Goal: Task Accomplishment & Management: Manage account settings

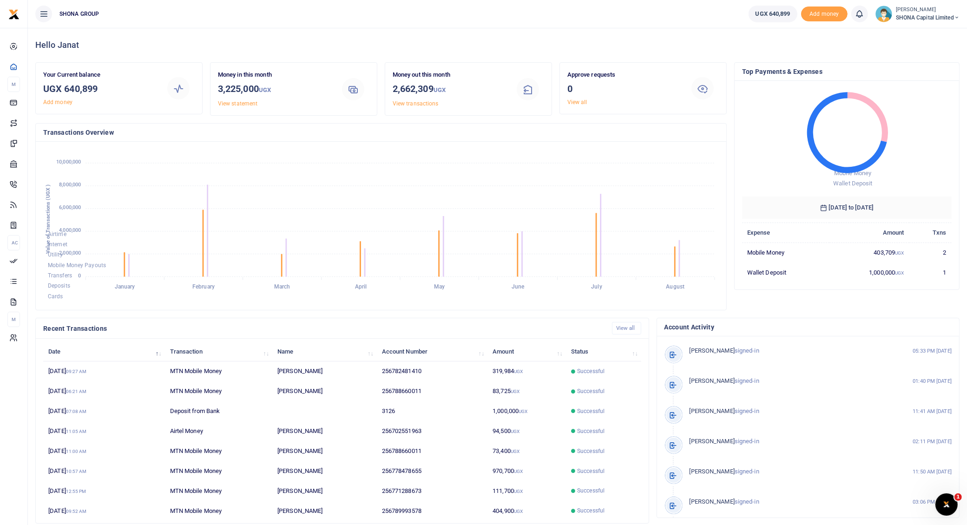
click at [932, 11] on small "[PERSON_NAME]" at bounding box center [928, 10] width 64 height 8
click at [912, 29] on link "Switch accounts" at bounding box center [924, 33] width 73 height 13
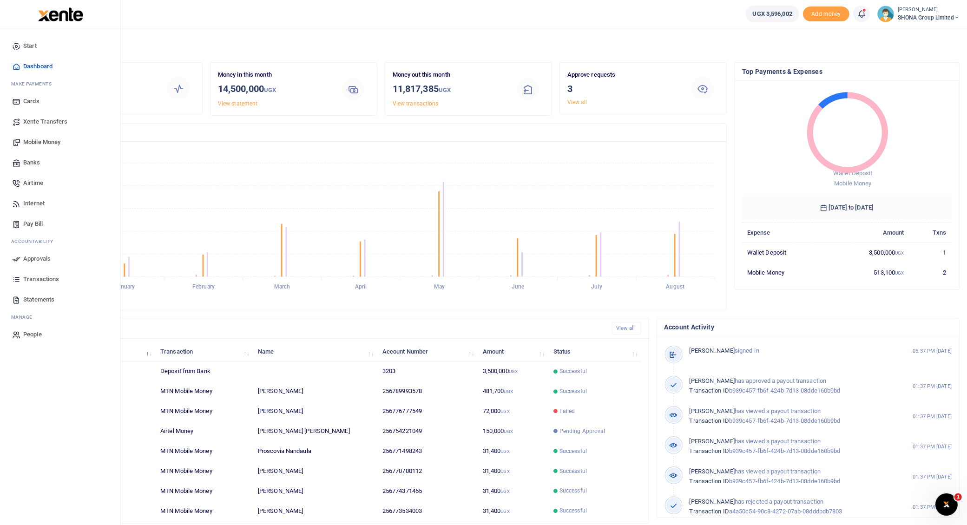
click at [40, 257] on span "Approvals" at bounding box center [36, 258] width 27 height 9
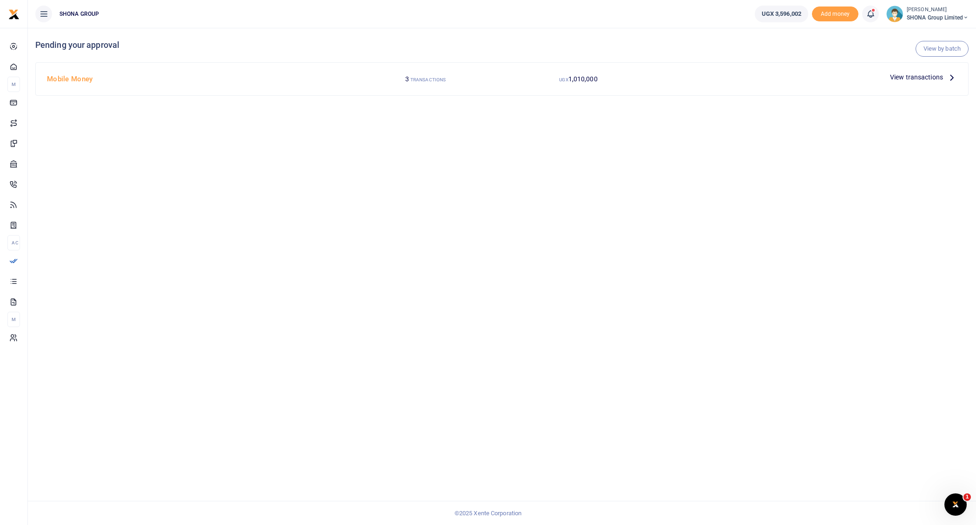
click at [950, 75] on icon at bounding box center [952, 77] width 10 height 10
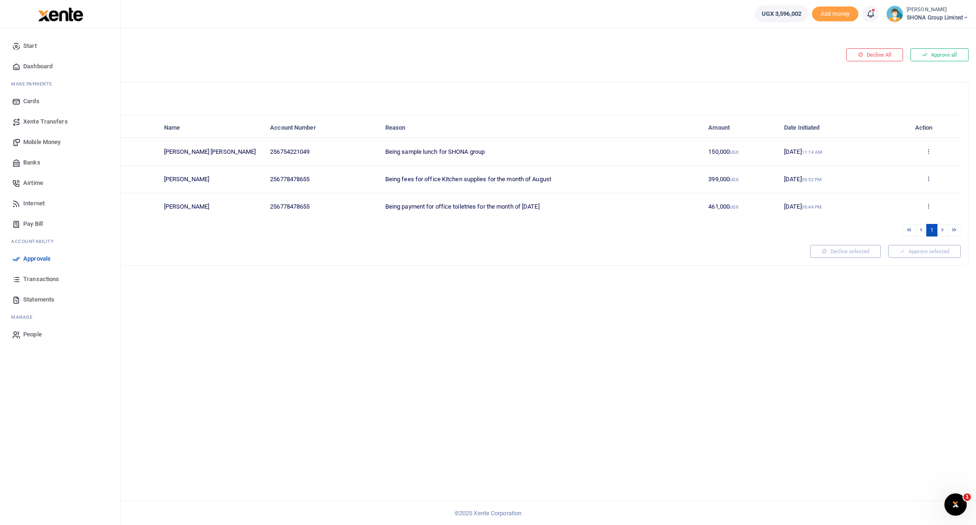
click at [45, 139] on span "Mobile Money" at bounding box center [41, 142] width 37 height 9
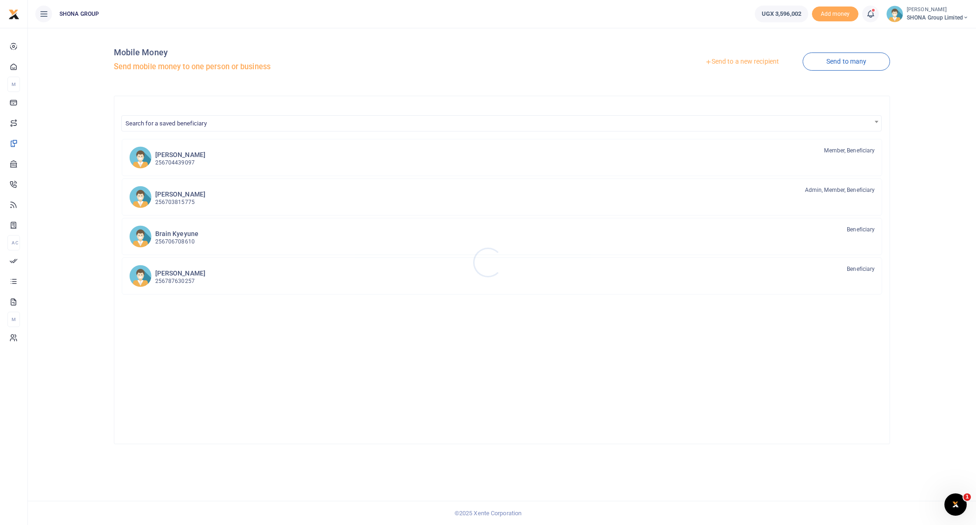
click at [837, 66] on div at bounding box center [488, 262] width 976 height 525
click at [850, 65] on link "Send to many" at bounding box center [846, 62] width 87 height 18
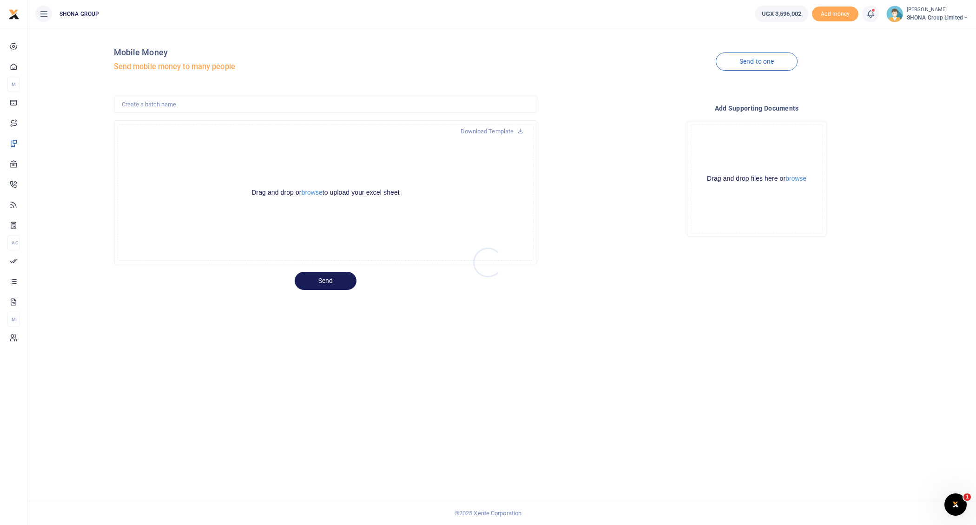
click at [310, 192] on div at bounding box center [488, 262] width 976 height 525
click at [316, 191] on button "browse" at bounding box center [312, 192] width 21 height 7
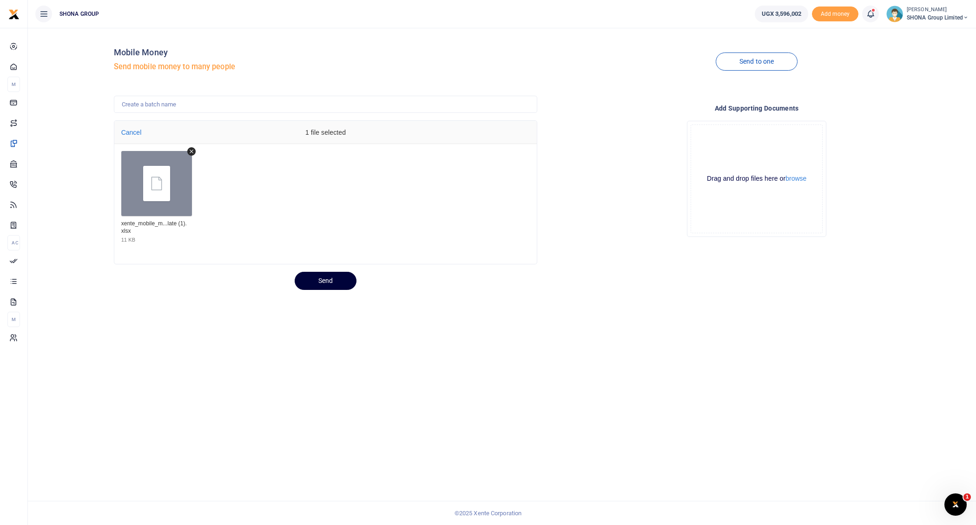
click at [332, 280] on button "Send" at bounding box center [326, 281] width 62 height 18
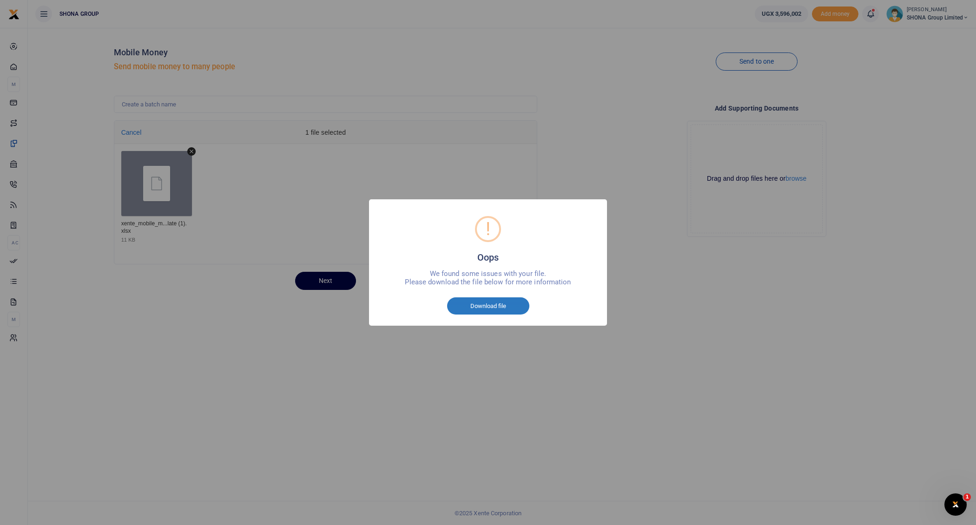
click at [491, 309] on button "Download file" at bounding box center [488, 306] width 82 height 18
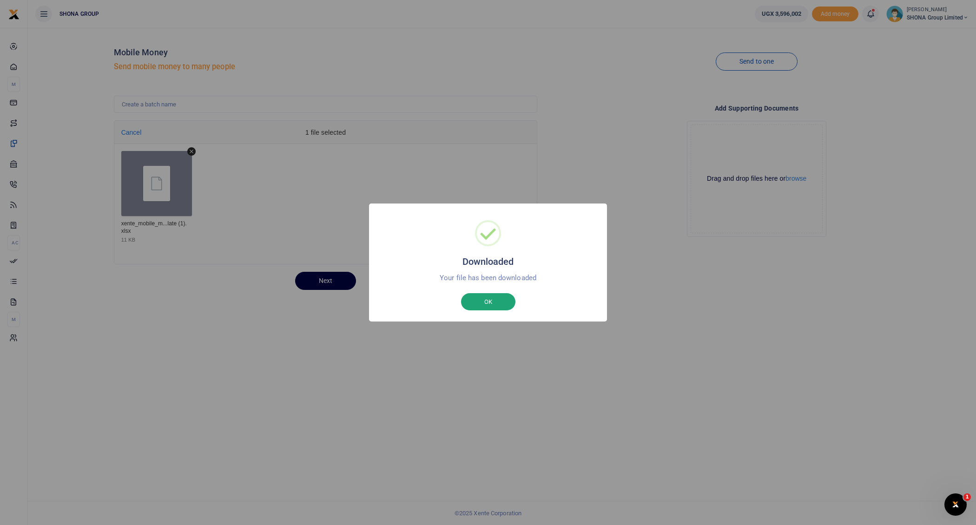
click at [486, 308] on button "OK" at bounding box center [488, 302] width 54 height 18
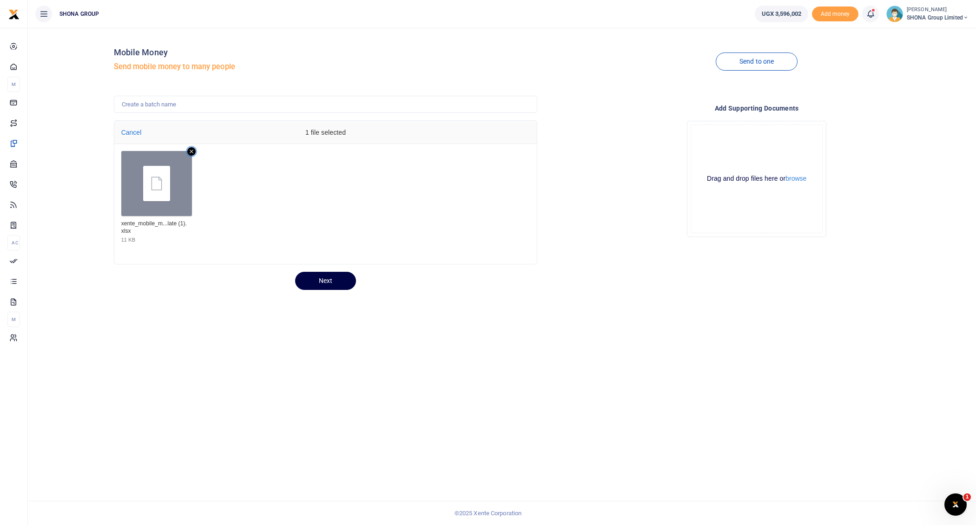
click at [192, 150] on icon "Remove file" at bounding box center [192, 152] width 4 height 4
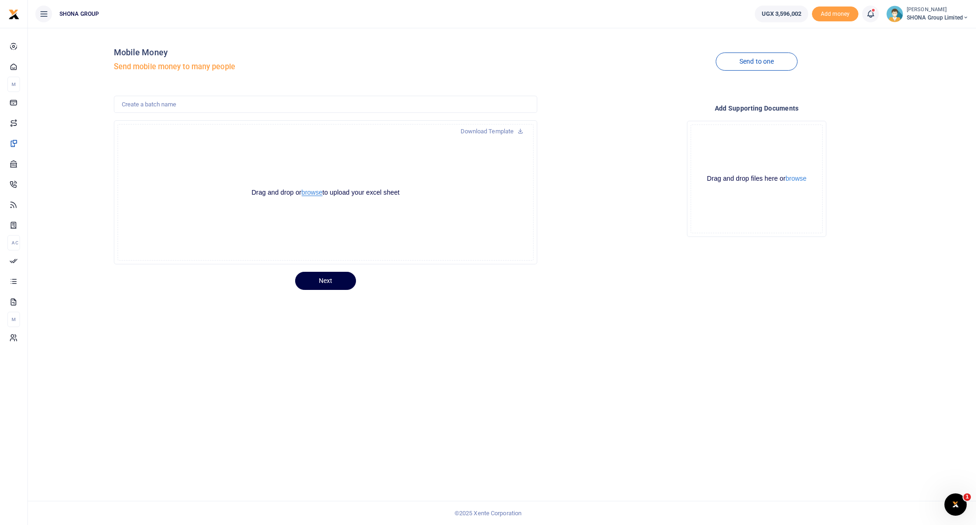
click at [310, 191] on button "browse" at bounding box center [312, 192] width 21 height 7
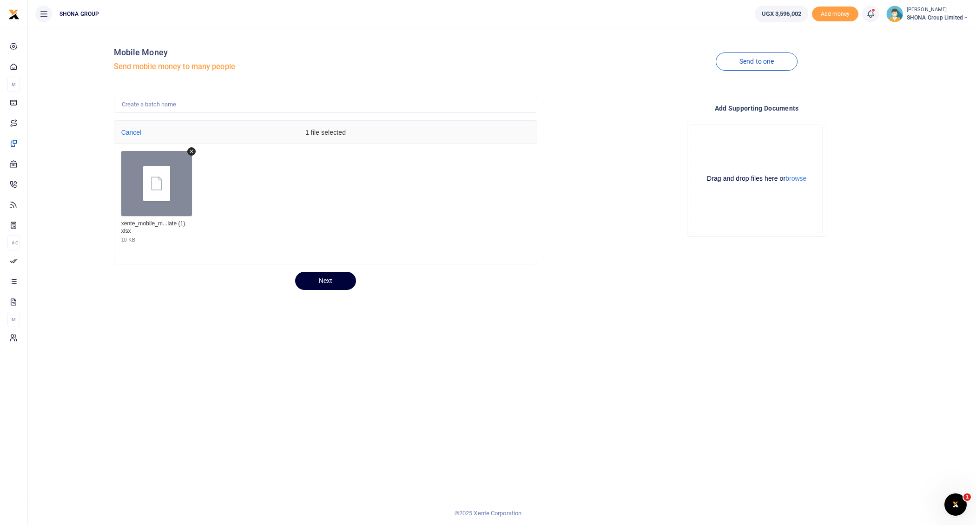
click at [341, 282] on button "Next" at bounding box center [325, 281] width 61 height 18
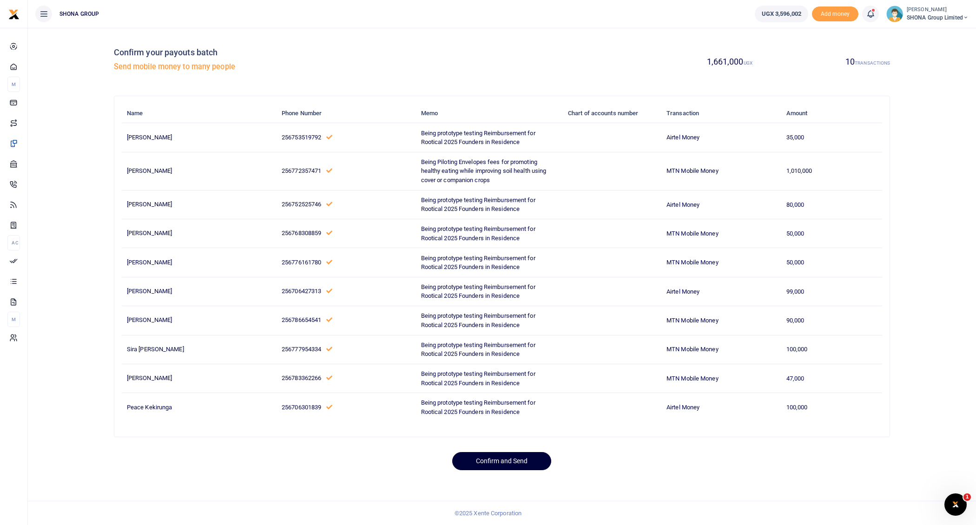
click at [495, 461] on button "Confirm and Send" at bounding box center [501, 461] width 99 height 18
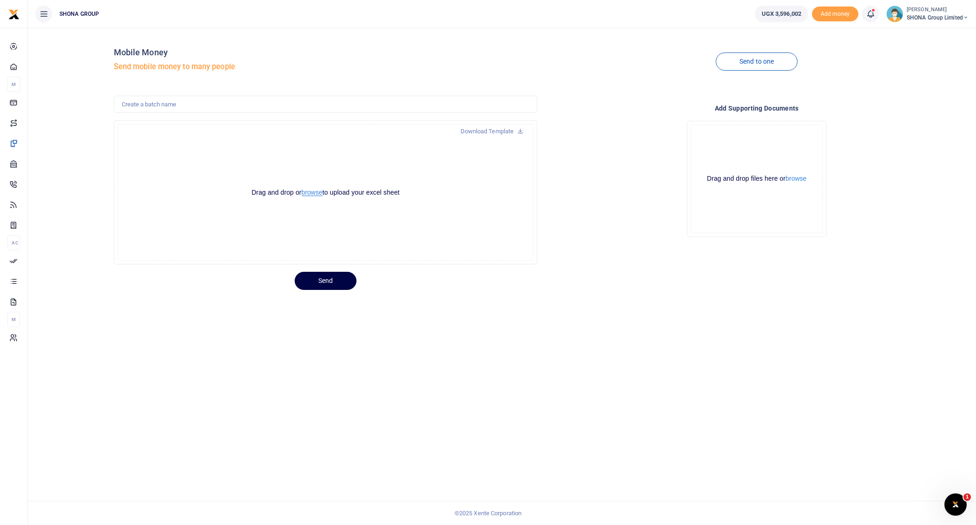
click at [315, 192] on button "browse" at bounding box center [312, 192] width 21 height 7
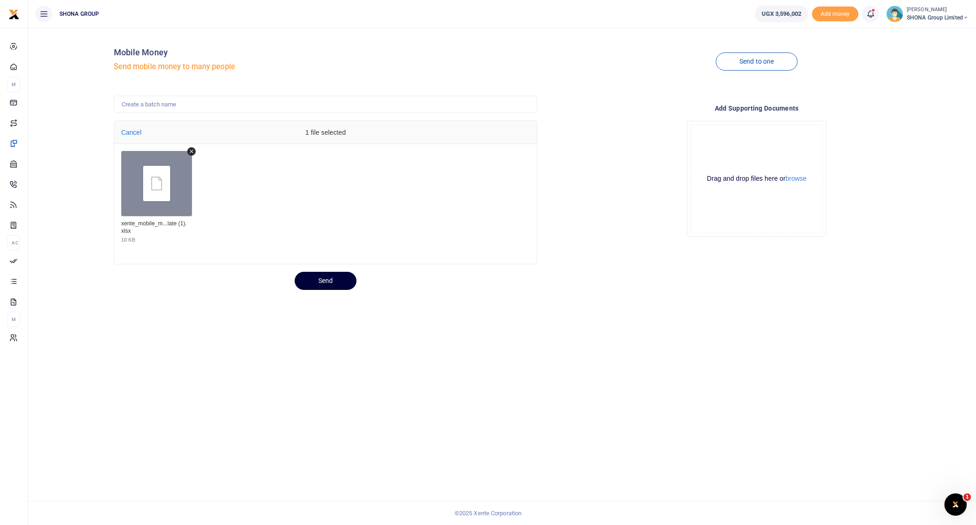
click at [332, 283] on button "Send" at bounding box center [326, 281] width 62 height 18
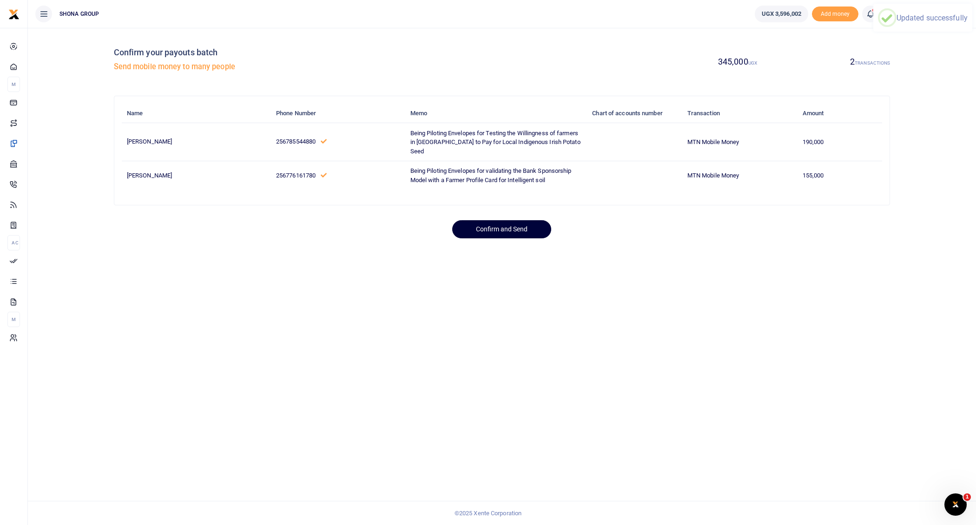
click at [521, 236] on button "Confirm and Send" at bounding box center [501, 229] width 99 height 18
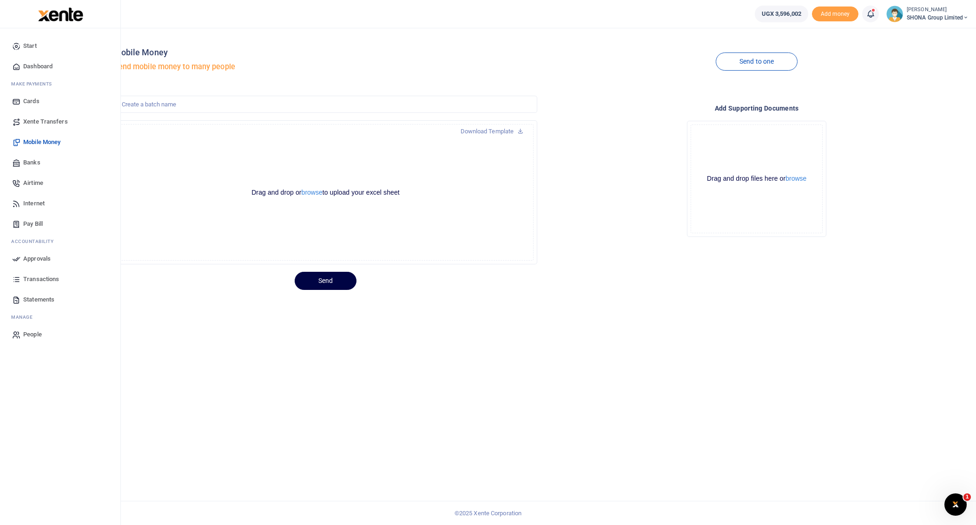
click at [33, 181] on span "Airtime" at bounding box center [33, 182] width 20 height 9
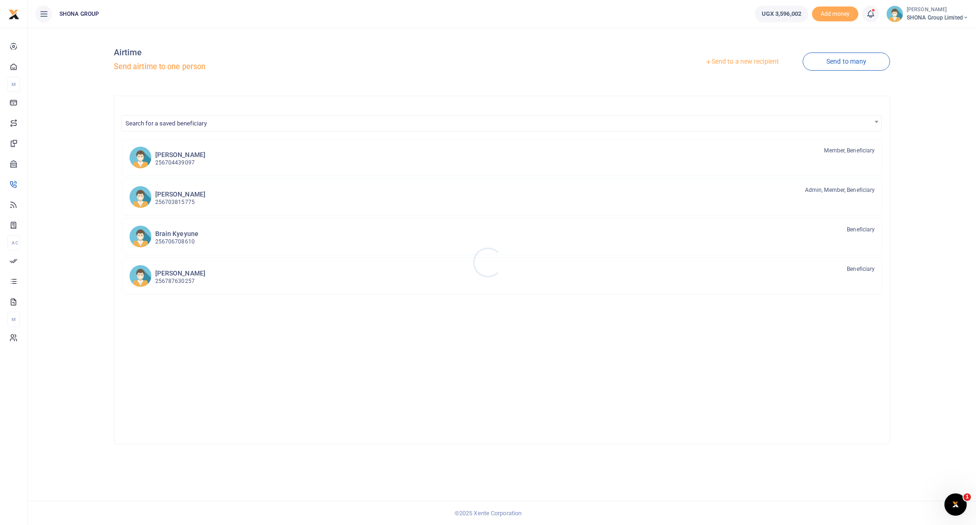
click at [842, 61] on div at bounding box center [488, 262] width 976 height 525
click at [845, 61] on link "Send to many" at bounding box center [846, 62] width 87 height 18
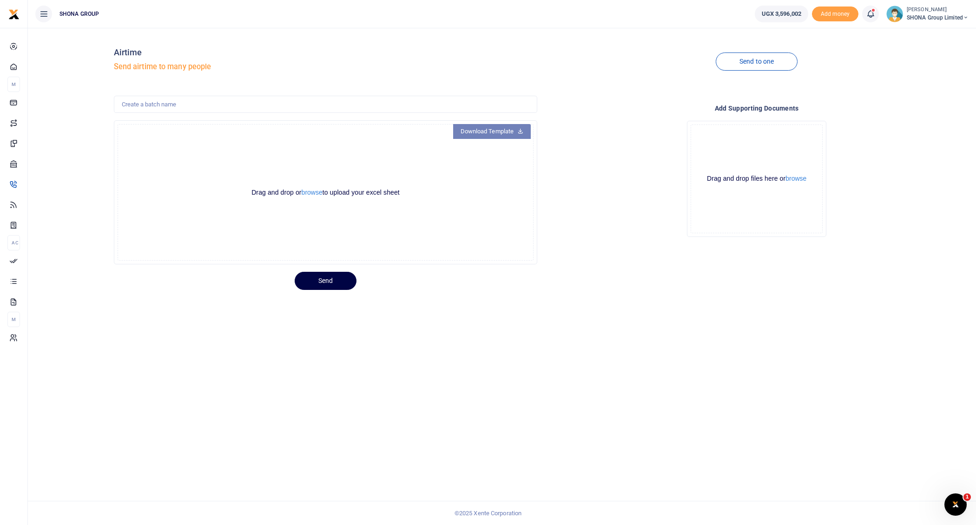
click at [506, 133] on link "Download Template" at bounding box center [492, 131] width 78 height 15
click at [317, 192] on button "browse" at bounding box center [312, 192] width 21 height 7
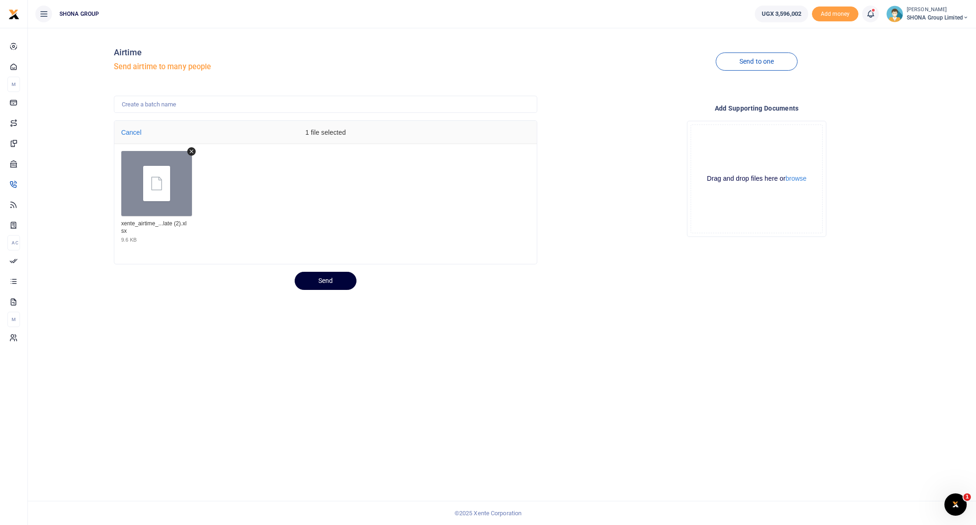
click at [333, 284] on button "Send" at bounding box center [326, 281] width 62 height 18
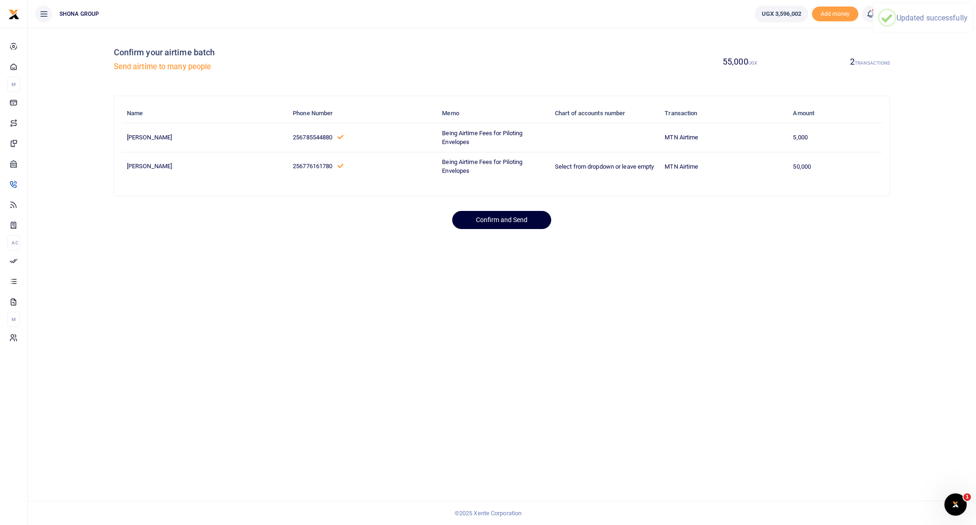
click at [527, 211] on button "Confirm and Send" at bounding box center [501, 220] width 99 height 18
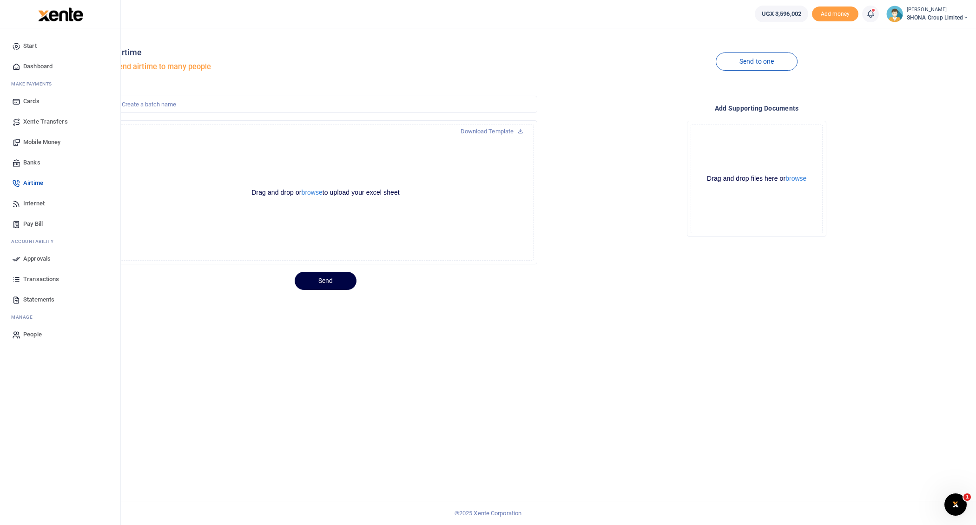
click at [33, 256] on span "Approvals" at bounding box center [36, 258] width 27 height 9
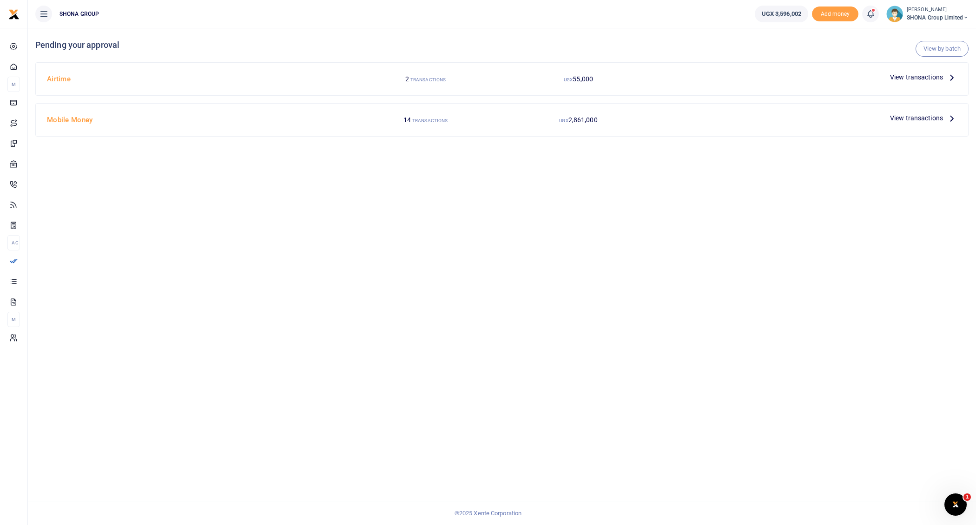
click at [952, 76] on icon at bounding box center [952, 77] width 10 height 10
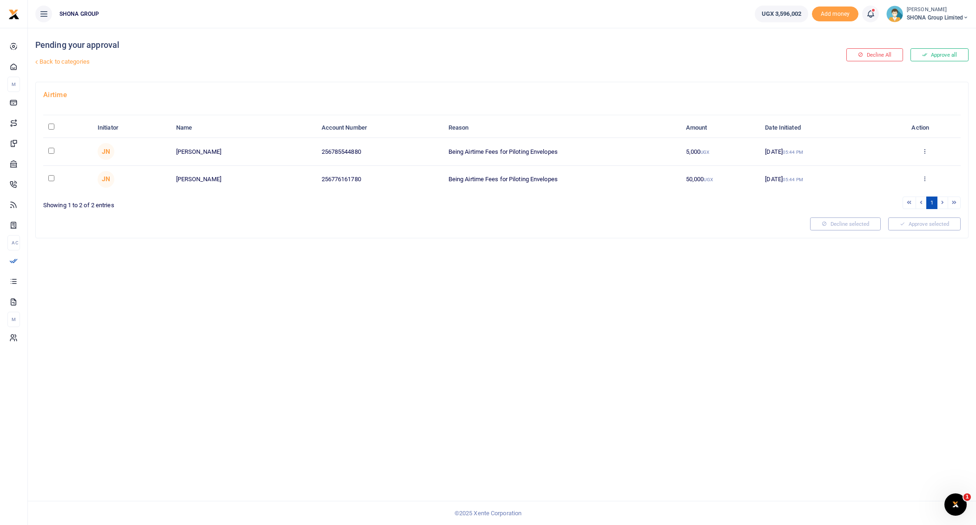
click at [49, 124] on input "\a \a : activate to sort column descending" at bounding box center [51, 127] width 6 height 6
checkbox input "true"
click at [922, 220] on button "Approve selected (2)" at bounding box center [921, 223] width 79 height 13
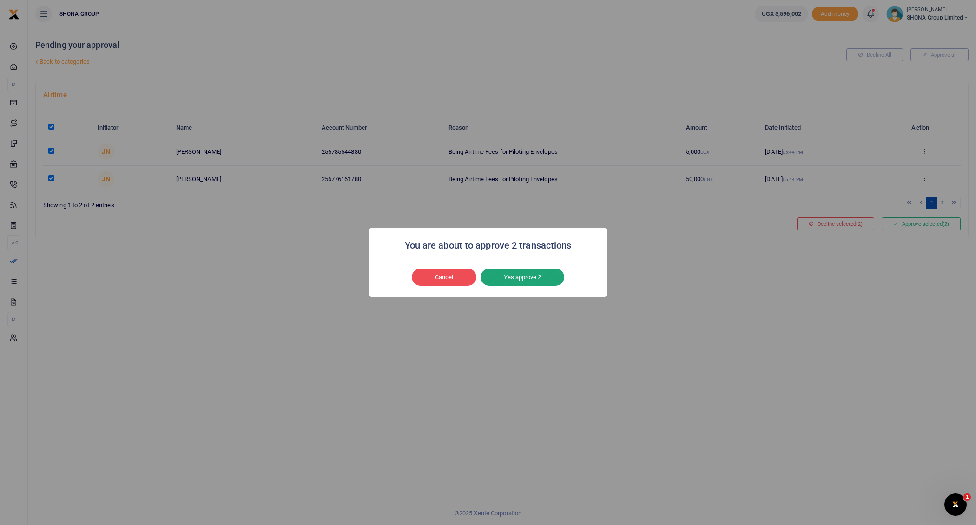
click at [520, 270] on button "Yes approve 2" at bounding box center [523, 278] width 84 height 18
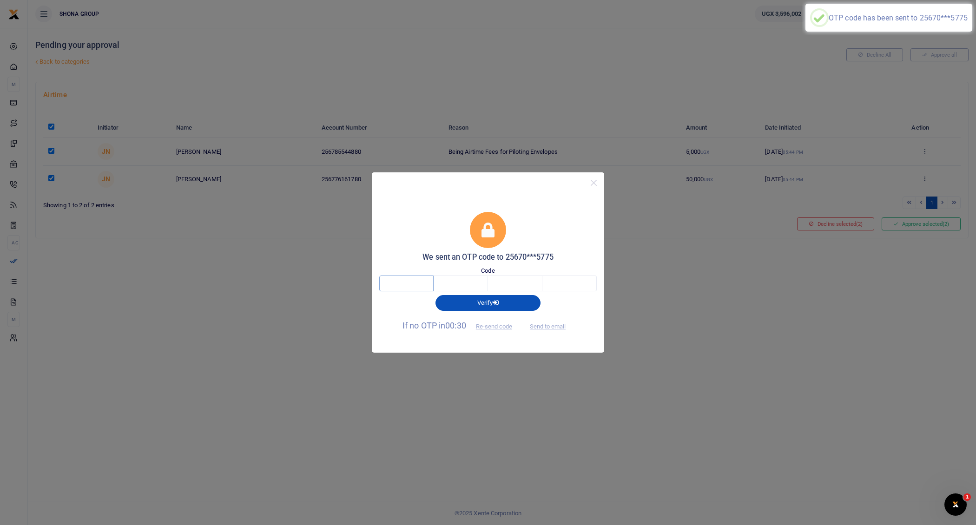
click at [412, 281] on input "text" at bounding box center [406, 284] width 54 height 16
type input "8"
type input "5"
type input "6"
type input "0"
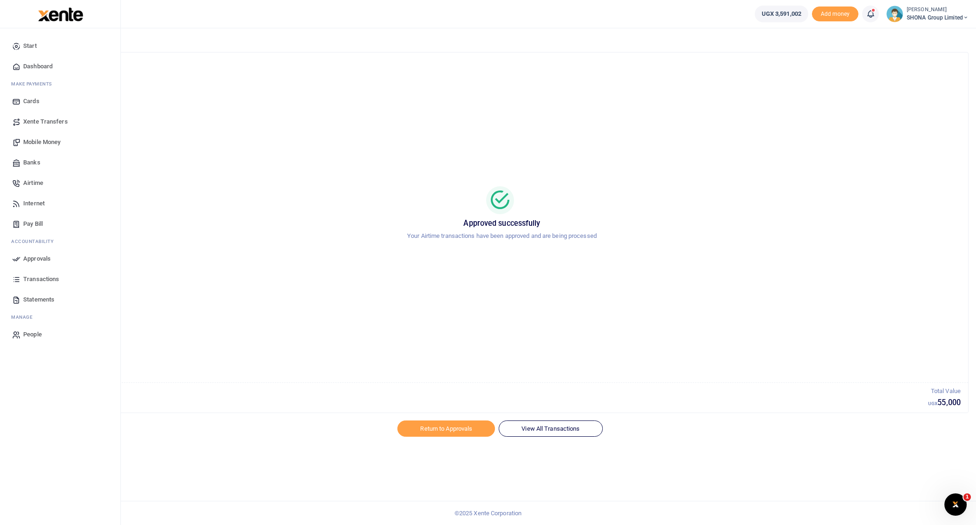
click at [40, 256] on span "Approvals" at bounding box center [36, 258] width 27 height 9
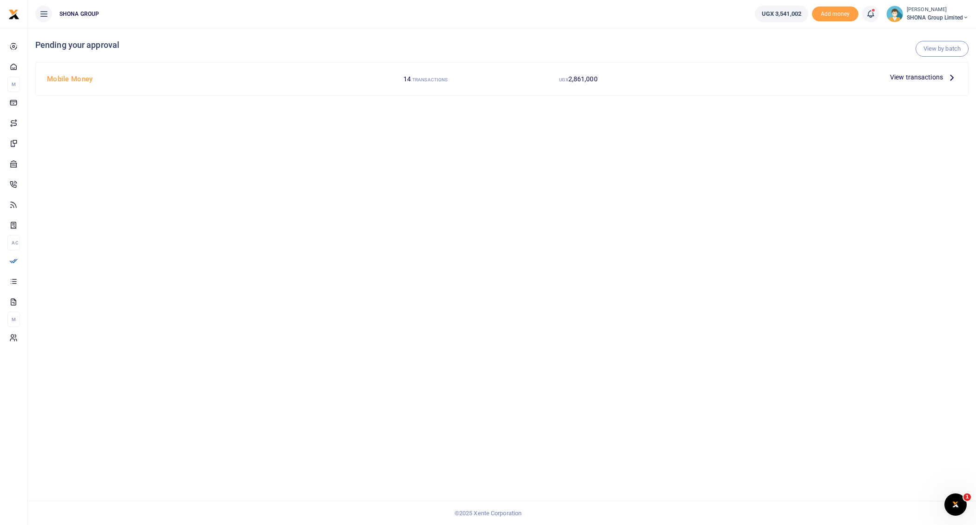
click at [952, 76] on icon at bounding box center [952, 77] width 10 height 10
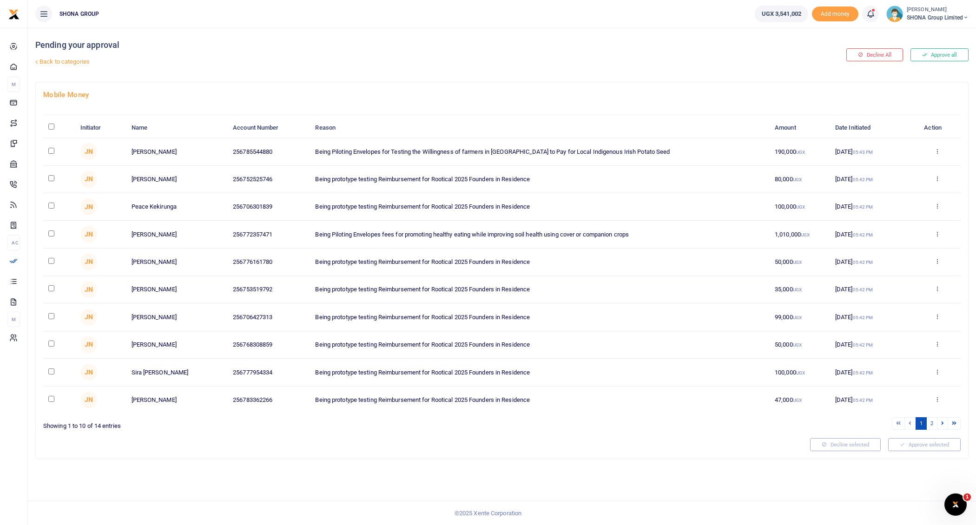
click at [51, 126] on input "\a \a : activate to sort column descending" at bounding box center [51, 127] width 6 height 6
checkbox input "true"
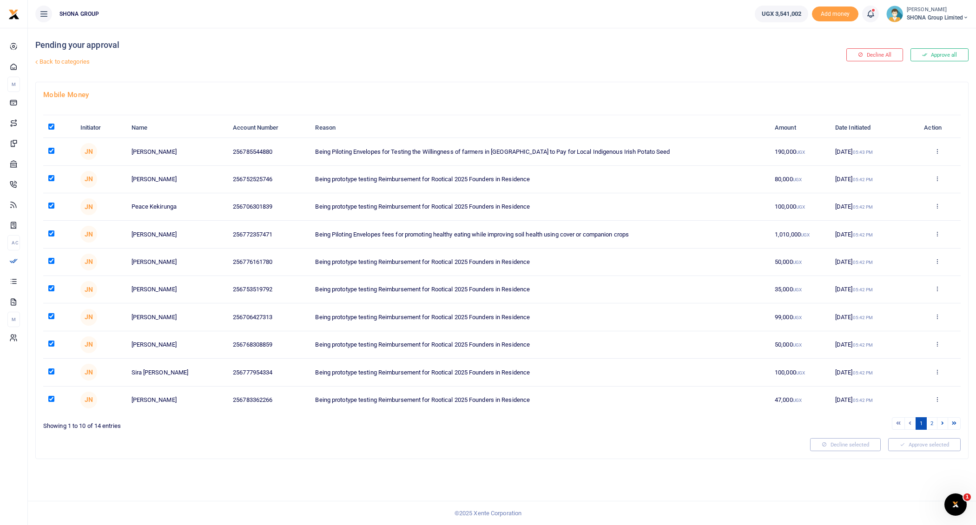
checkbox input "true"
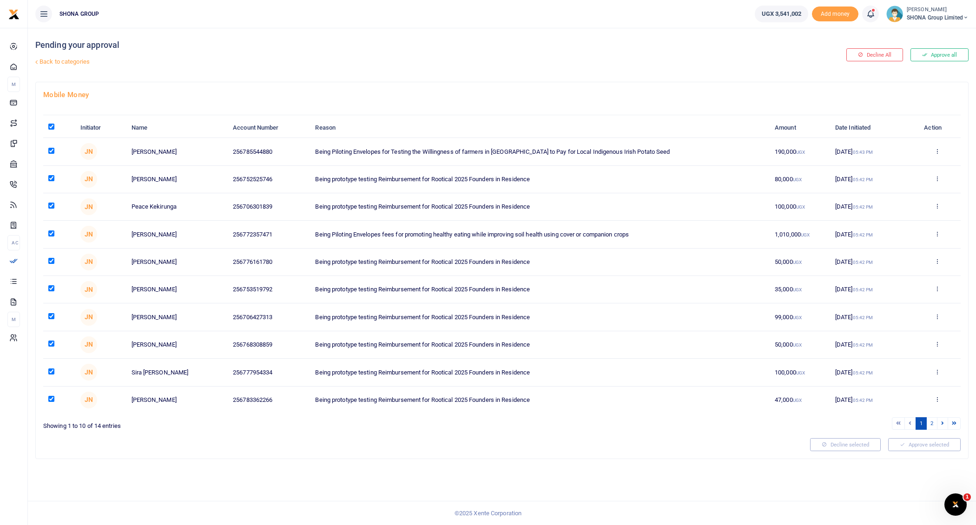
checkbox input "true"
click at [932, 419] on link "2" at bounding box center [931, 423] width 11 height 13
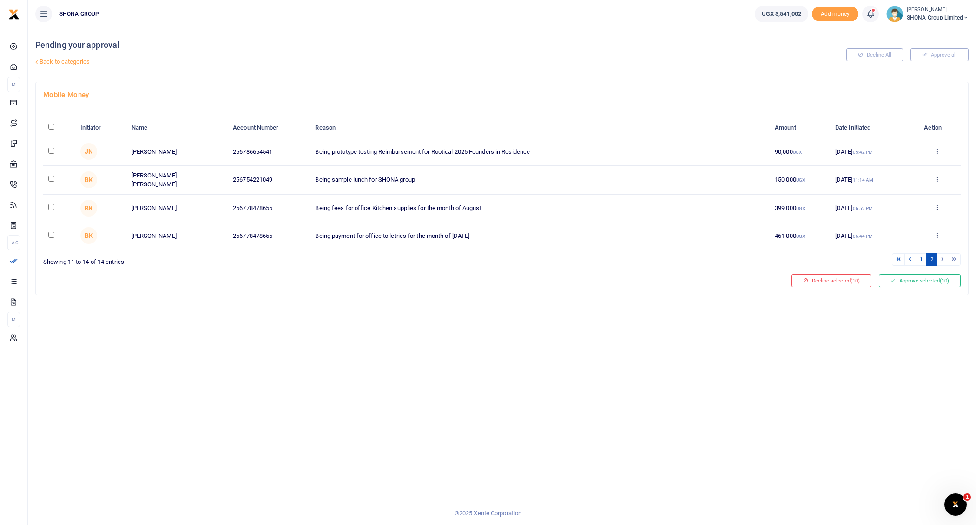
click at [50, 126] on input "\a \a : activate to sort column descending" at bounding box center [51, 127] width 6 height 6
checkbox input "true"
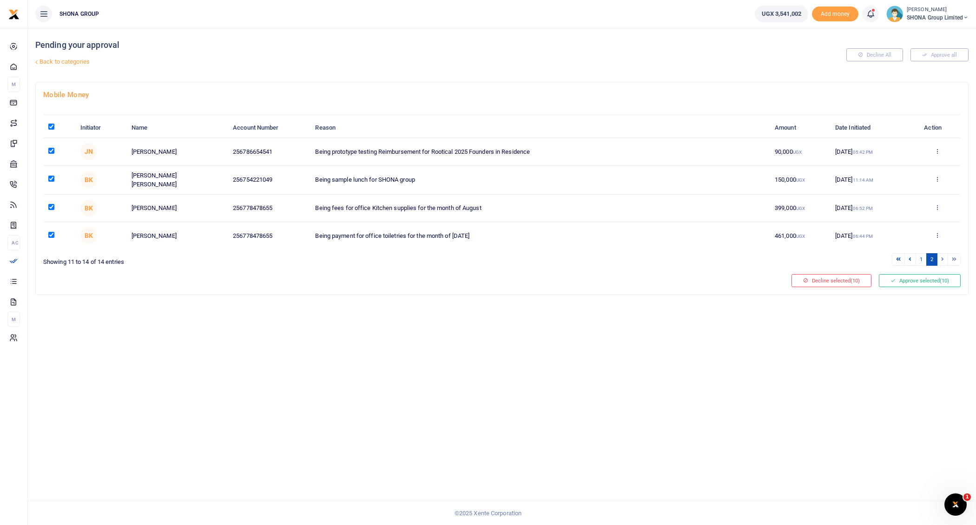
checkbox input "true"
click at [904, 276] on button "Approve selected (14)" at bounding box center [920, 280] width 82 height 13
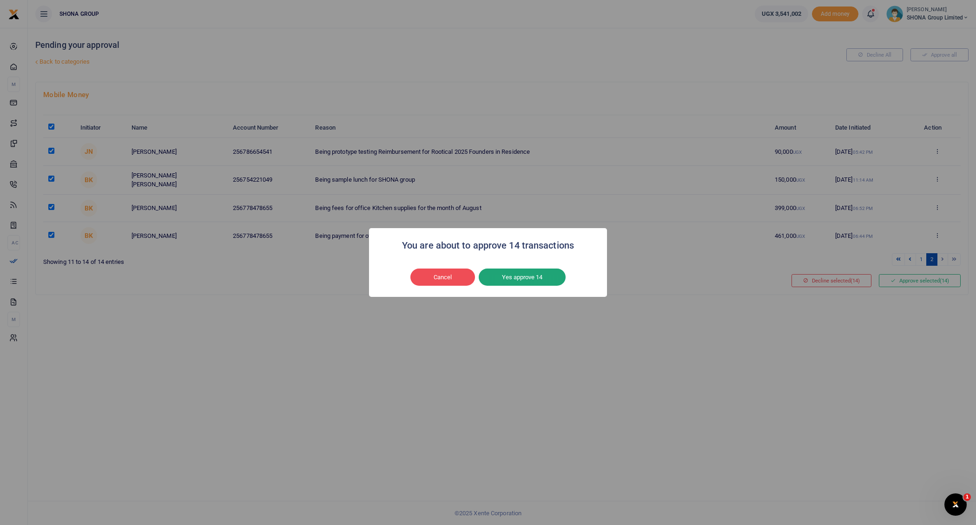
click at [526, 283] on button "Yes approve 14" at bounding box center [522, 278] width 87 height 18
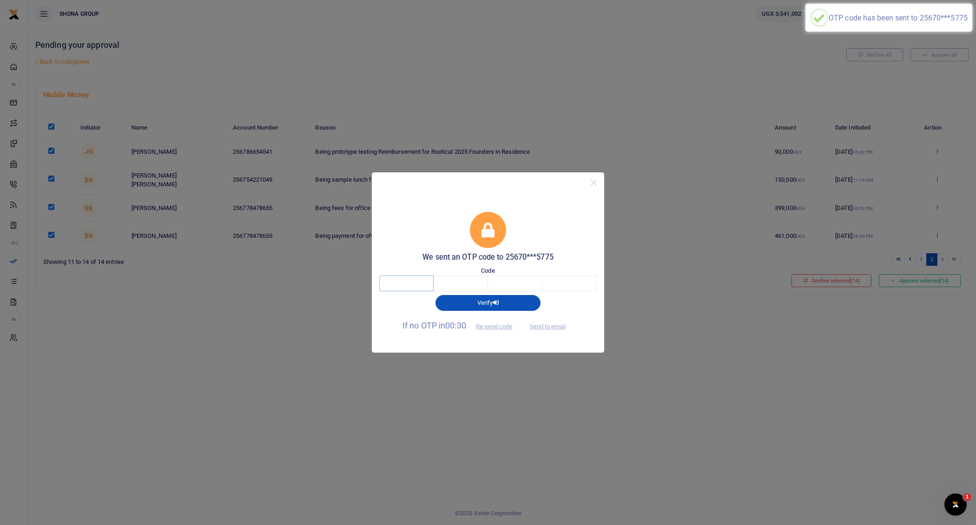
click at [416, 284] on input "text" at bounding box center [406, 284] width 54 height 16
type input "7"
type input "1"
type input "0"
type input "6"
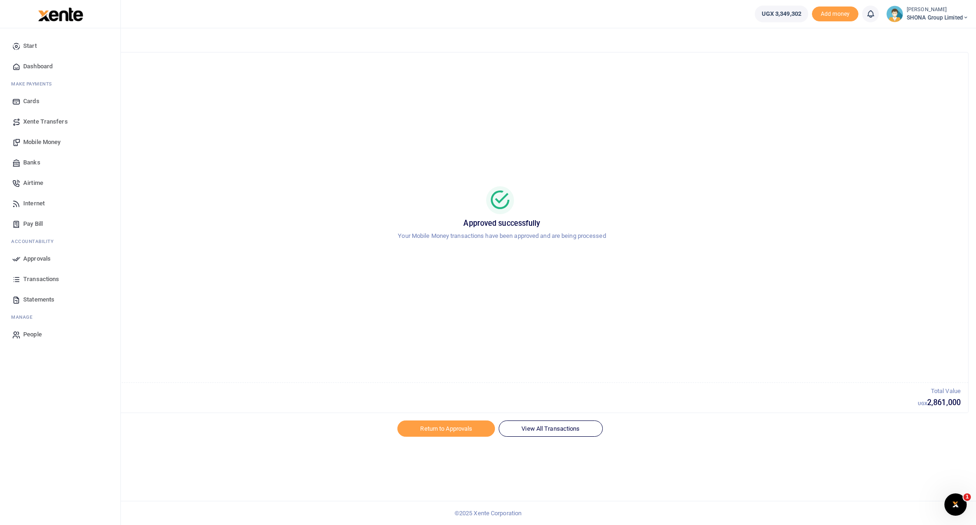
click at [40, 277] on span "Transactions" at bounding box center [41, 279] width 36 height 9
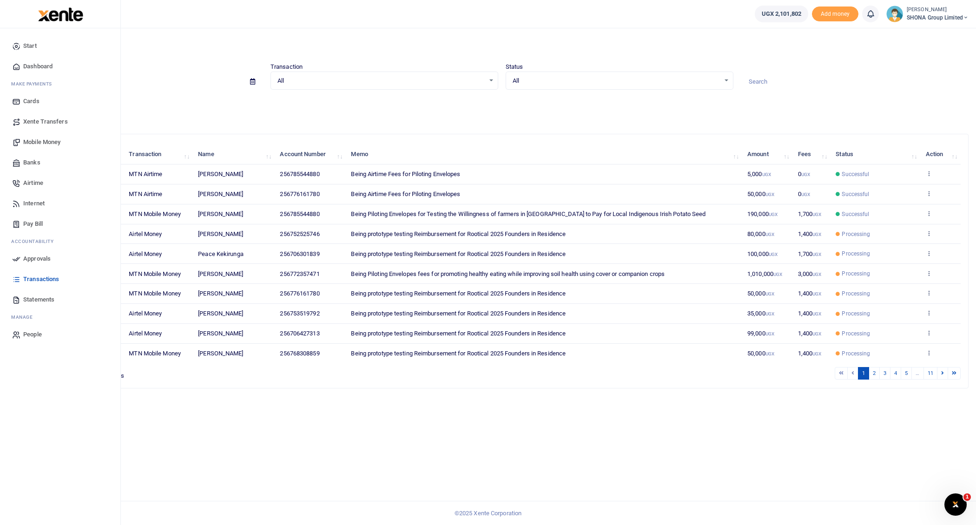
click at [33, 256] on span "Approvals" at bounding box center [36, 258] width 27 height 9
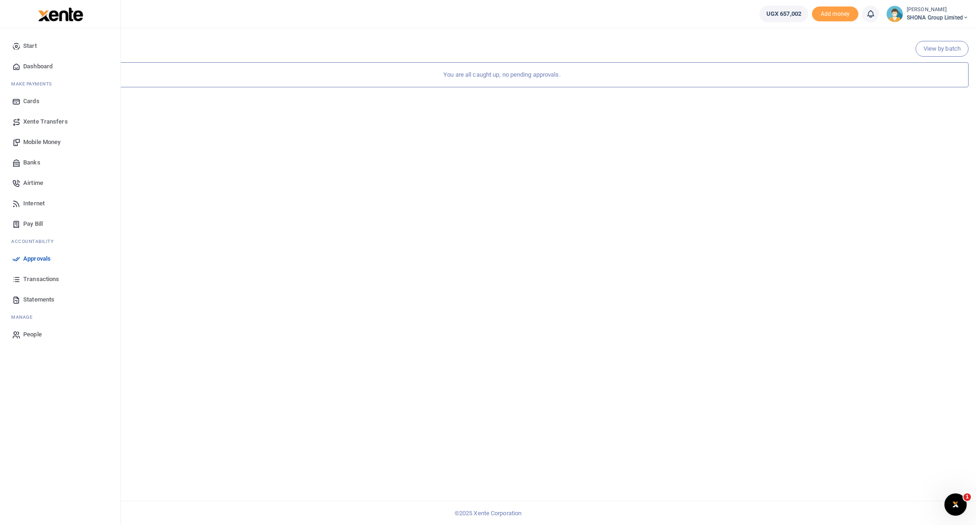
click at [40, 278] on span "Transactions" at bounding box center [41, 279] width 36 height 9
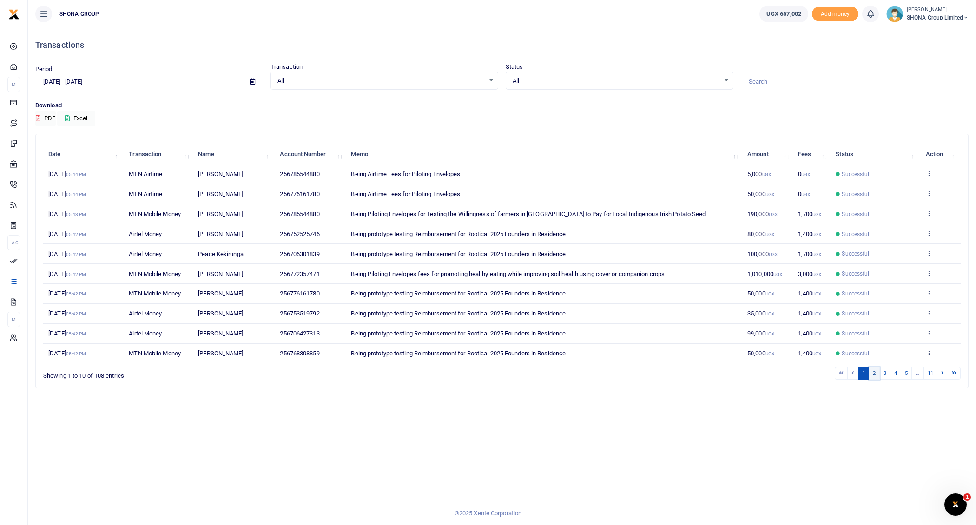
click at [876, 373] on link "2" at bounding box center [874, 373] width 11 height 13
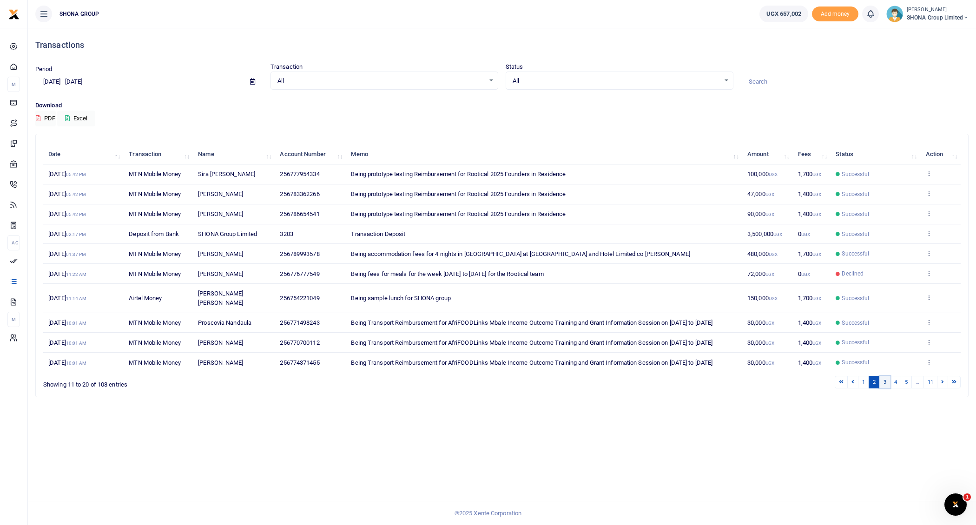
click at [886, 389] on link "3" at bounding box center [884, 382] width 11 height 13
